Goal: Task Accomplishment & Management: Use online tool/utility

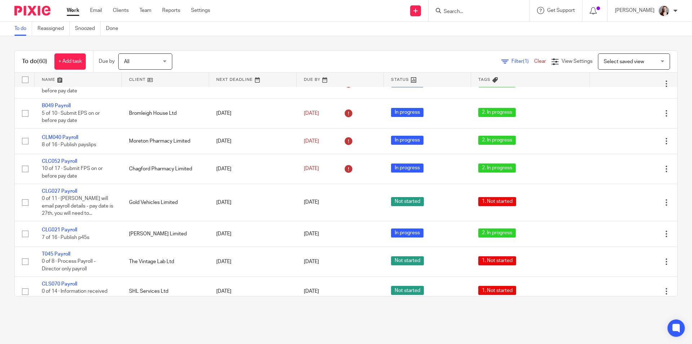
scroll to position [240, 0]
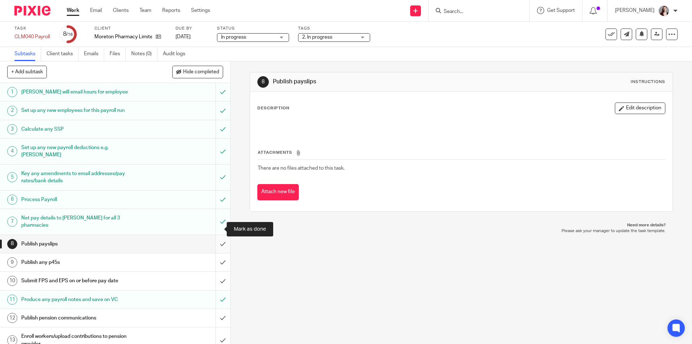
click at [217, 235] on input "submit" at bounding box center [115, 244] width 230 height 18
click at [215, 253] on input "submit" at bounding box center [115, 262] width 230 height 18
click at [212, 272] on input "submit" at bounding box center [115, 281] width 230 height 18
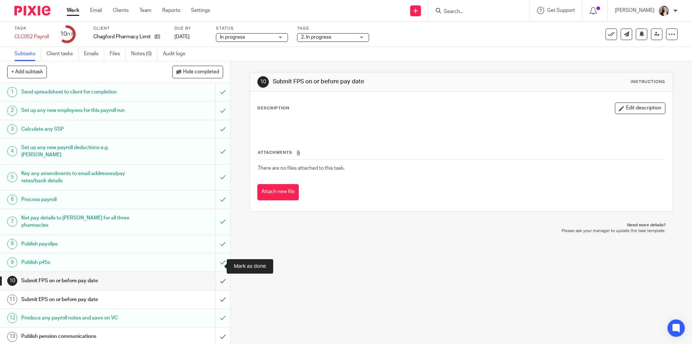
click at [217, 272] on input "submit" at bounding box center [115, 281] width 230 height 18
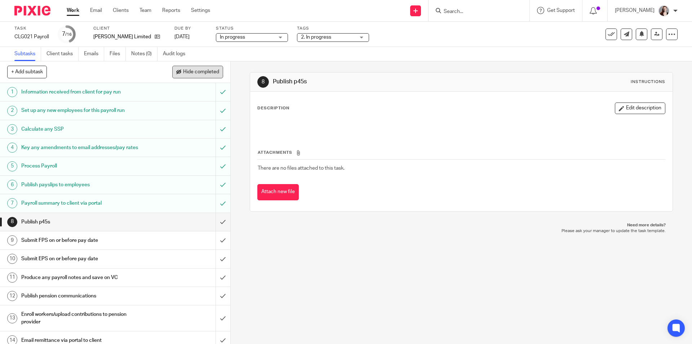
click at [217, 72] on span "Hide completed" at bounding box center [201, 72] width 36 height 6
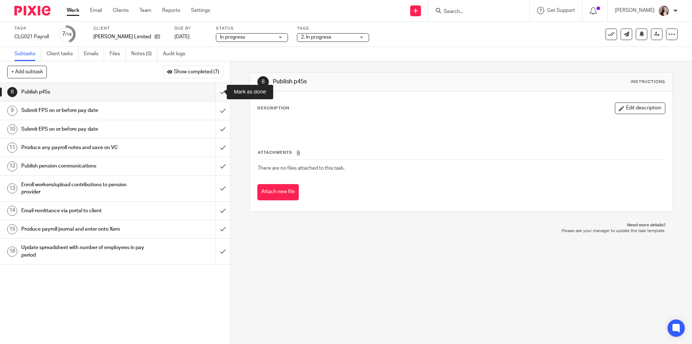
click at [219, 91] on input "submit" at bounding box center [115, 92] width 230 height 18
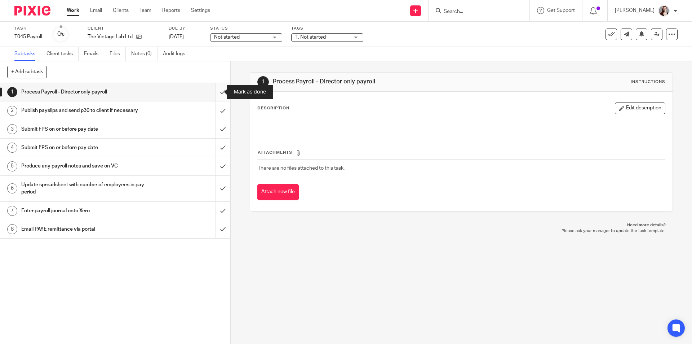
click at [214, 96] on input "submit" at bounding box center [115, 92] width 230 height 18
click at [218, 106] on input "submit" at bounding box center [115, 110] width 230 height 18
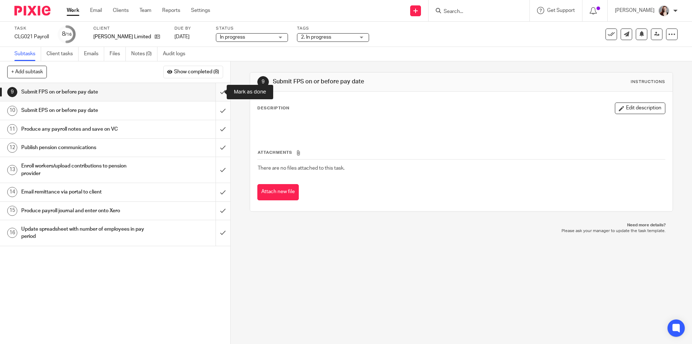
click at [221, 96] on input "submit" at bounding box center [115, 92] width 230 height 18
click at [219, 106] on input "submit" at bounding box center [115, 110] width 230 height 18
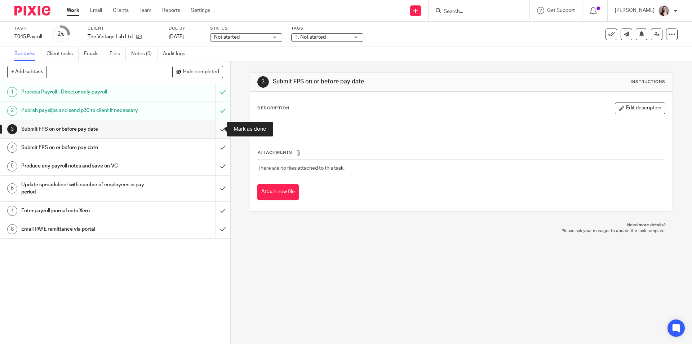
click at [218, 131] on input "submit" at bounding box center [115, 129] width 230 height 18
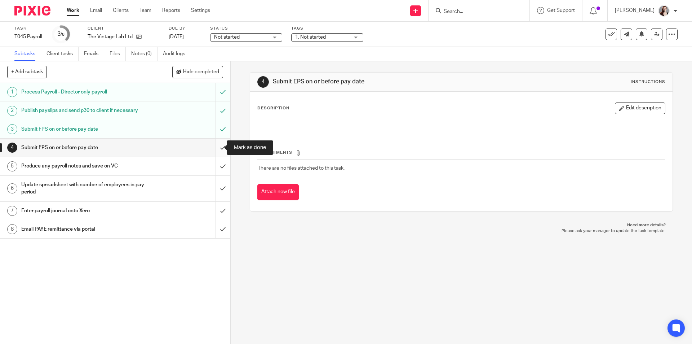
click at [217, 145] on input "submit" at bounding box center [115, 147] width 230 height 18
click at [216, 163] on input "submit" at bounding box center [115, 166] width 230 height 18
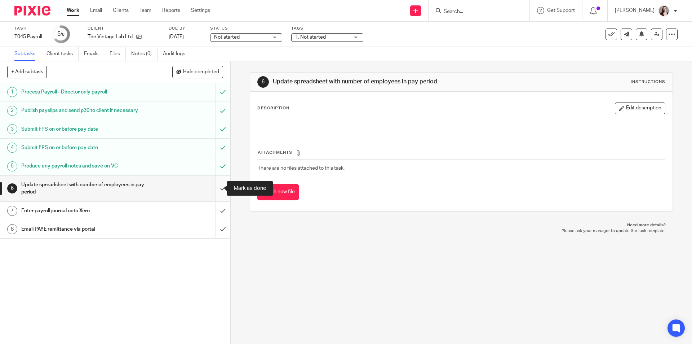
click at [217, 184] on input "submit" at bounding box center [115, 189] width 230 height 26
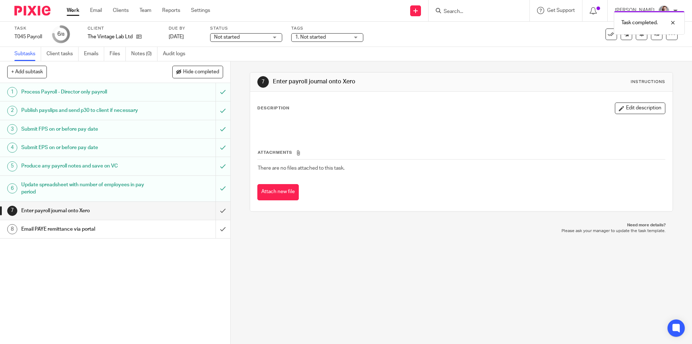
click at [266, 35] on span "Not started" at bounding box center [241, 38] width 54 height 8
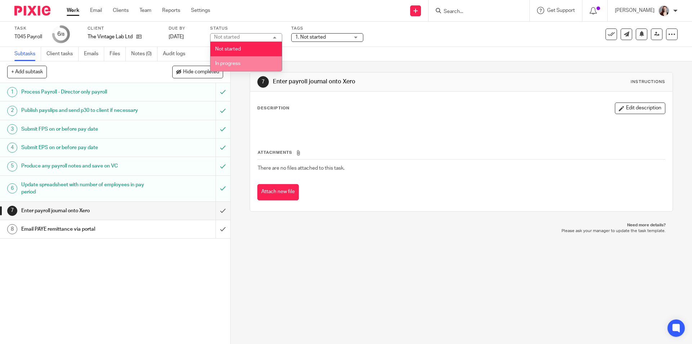
click at [258, 61] on li "In progress" at bounding box center [246, 63] width 71 height 15
click at [334, 31] on div "Tags 1. Not started 1. Not started 2. In progress 3. Waiting for client 4. In r…" at bounding box center [327, 34] width 72 height 17
click at [336, 36] on span "1. Not started" at bounding box center [322, 38] width 54 height 8
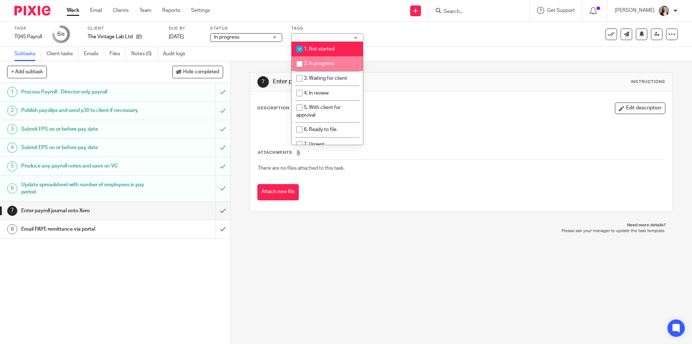
click at [330, 64] on span "2. In progress" at bounding box center [319, 63] width 30 height 5
checkbox input "true"
click at [327, 51] on li "1. Not started" at bounding box center [327, 49] width 71 height 15
checkbox input "false"
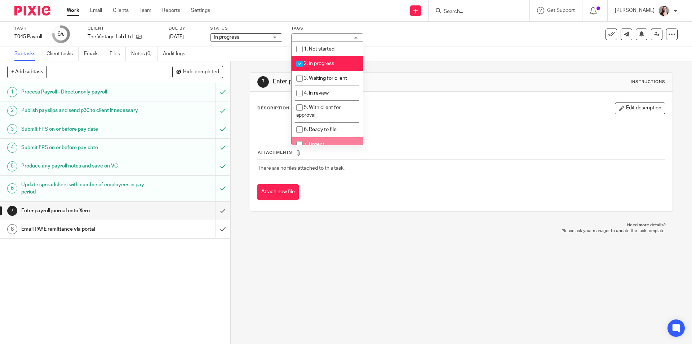
click at [319, 264] on div "7 Enter payroll journal onto Xero Instructions Description Edit description Att…" at bounding box center [462, 202] width 462 height 282
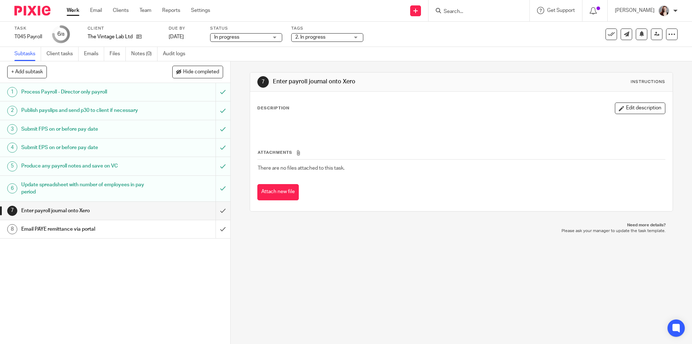
click at [353, 247] on div "7 Enter payroll journal onto Xero Instructions Description Edit description Att…" at bounding box center [462, 202] width 462 height 282
click at [219, 130] on input "submit" at bounding box center [115, 129] width 230 height 18
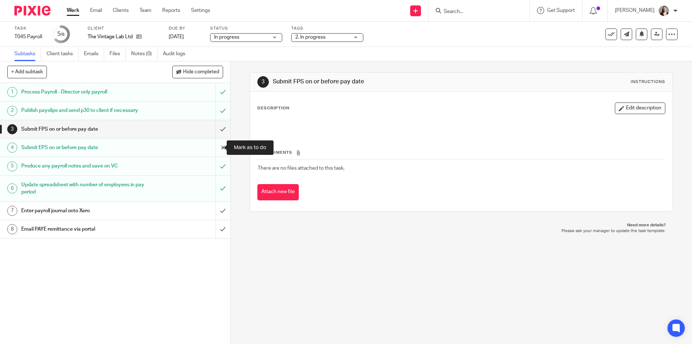
click at [222, 148] on input "submit" at bounding box center [115, 147] width 230 height 18
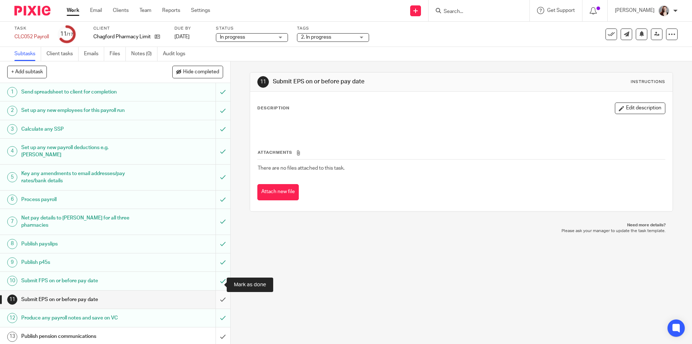
click at [217, 290] on input "submit" at bounding box center [115, 299] width 230 height 18
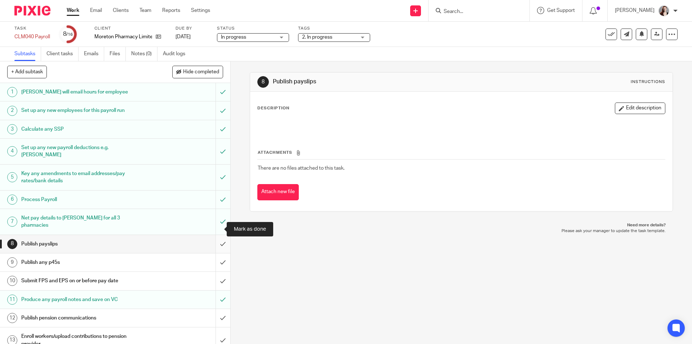
click at [219, 235] on input "submit" at bounding box center [115, 244] width 230 height 18
click at [218, 253] on input "submit" at bounding box center [115, 262] width 230 height 18
click at [216, 272] on input "submit" at bounding box center [115, 281] width 230 height 18
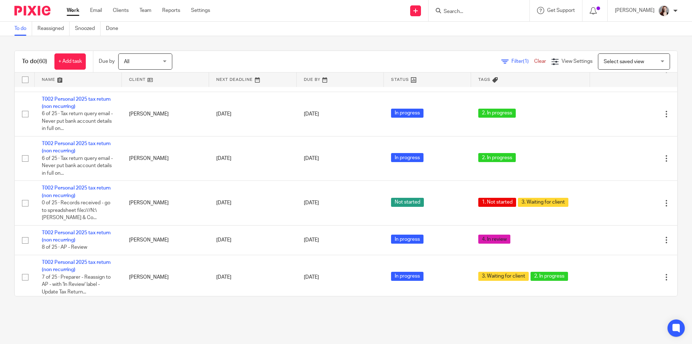
scroll to position [1923, 0]
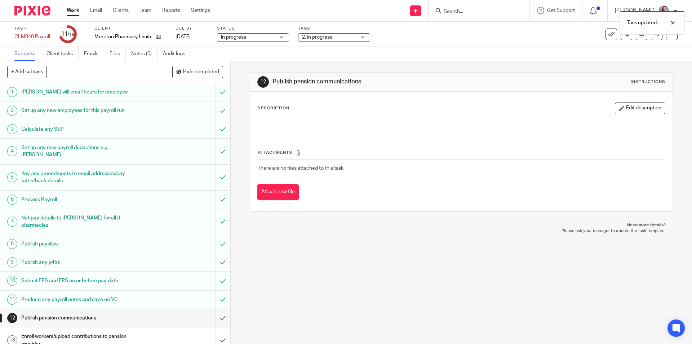
scroll to position [58, 0]
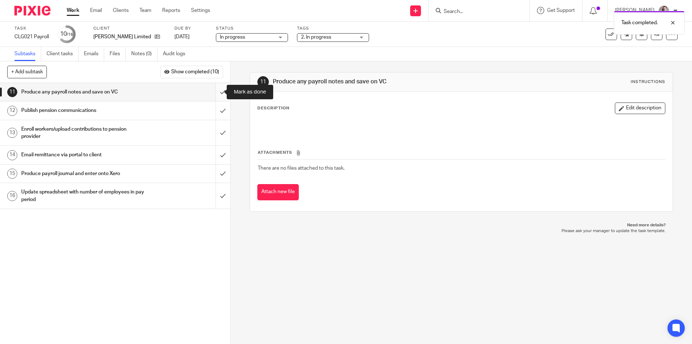
click at [216, 94] on input "submit" at bounding box center [115, 92] width 230 height 18
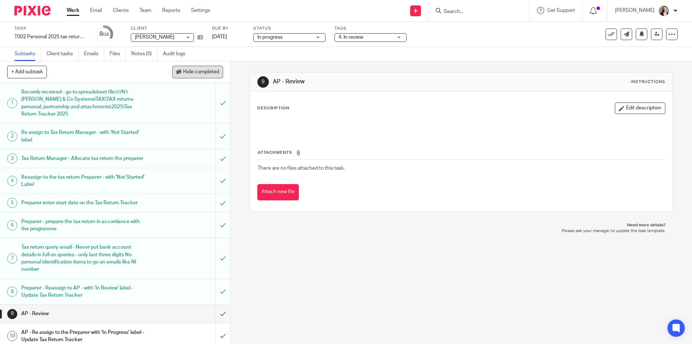
click at [197, 73] on span "Hide completed" at bounding box center [201, 72] width 36 height 6
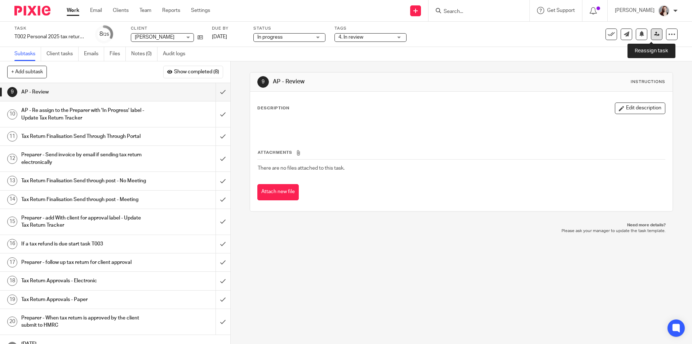
click at [654, 36] on link at bounding box center [657, 34] width 12 height 12
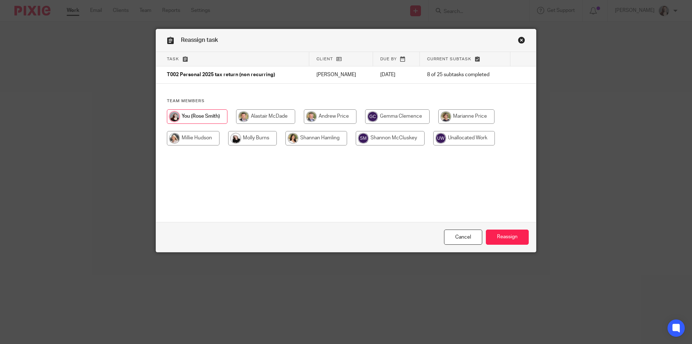
click at [331, 118] on input "radio" at bounding box center [330, 116] width 53 height 14
radio input "true"
click at [499, 244] on input "Reassign" at bounding box center [507, 237] width 43 height 16
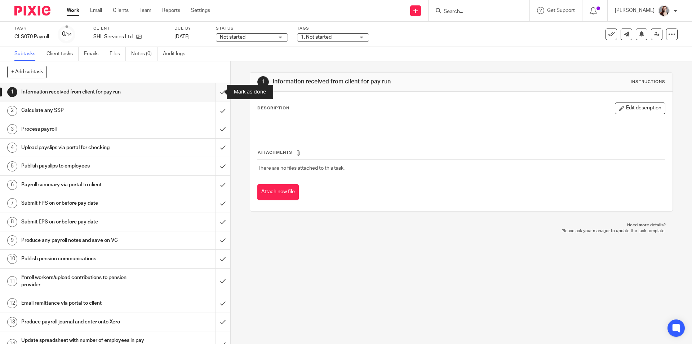
click at [214, 94] on input "submit" at bounding box center [115, 92] width 230 height 18
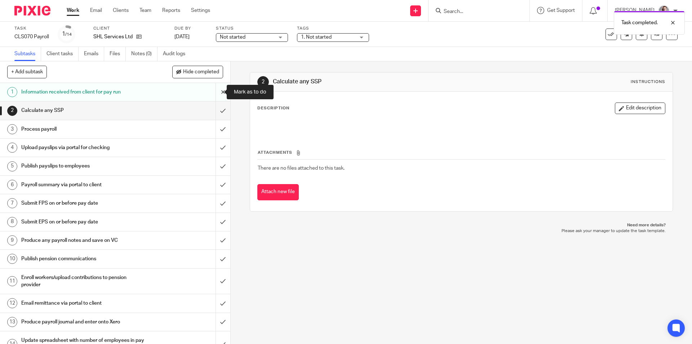
click at [219, 92] on input "submit" at bounding box center [115, 92] width 230 height 18
